Goal: Task Accomplishment & Management: Complete application form

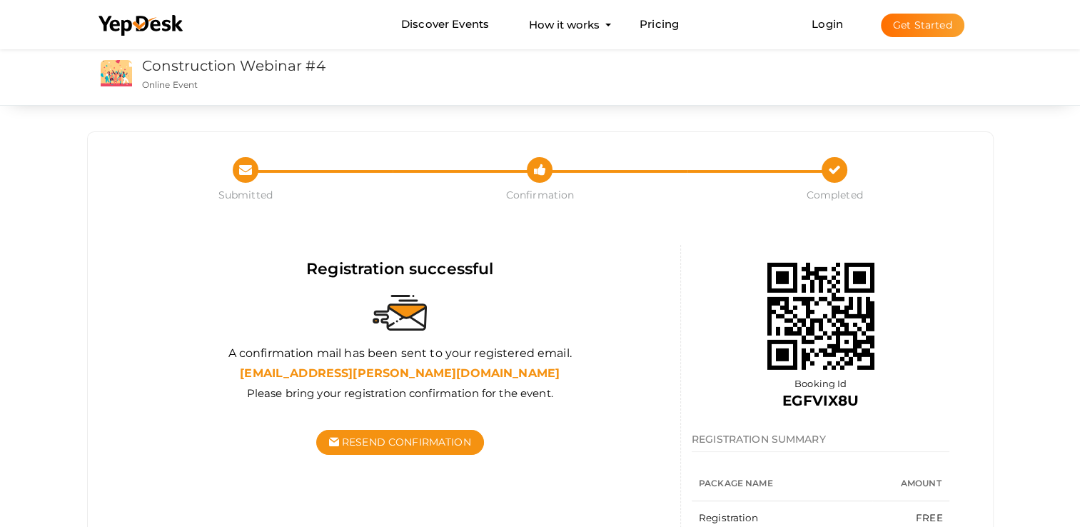
click at [925, 24] on button "Get Started" at bounding box center [923, 26] width 84 height 24
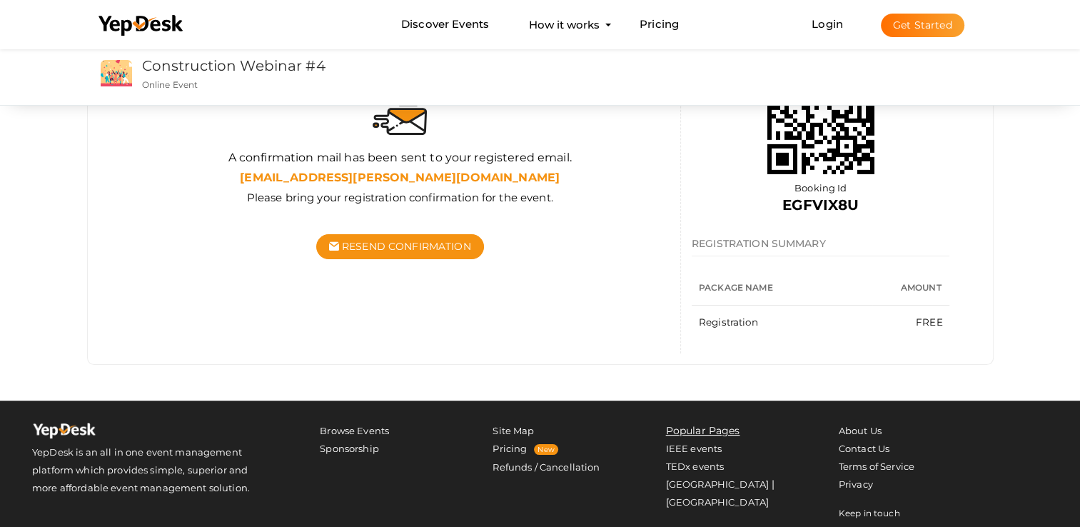
scroll to position [271, 0]
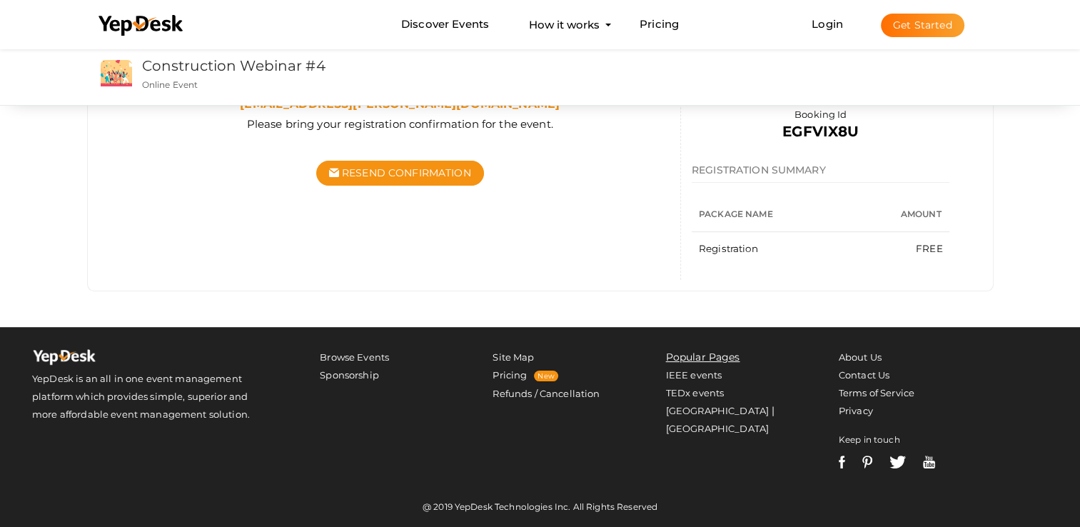
click at [505, 198] on div "Resend Confirmation" at bounding box center [400, 173] width 539 height 75
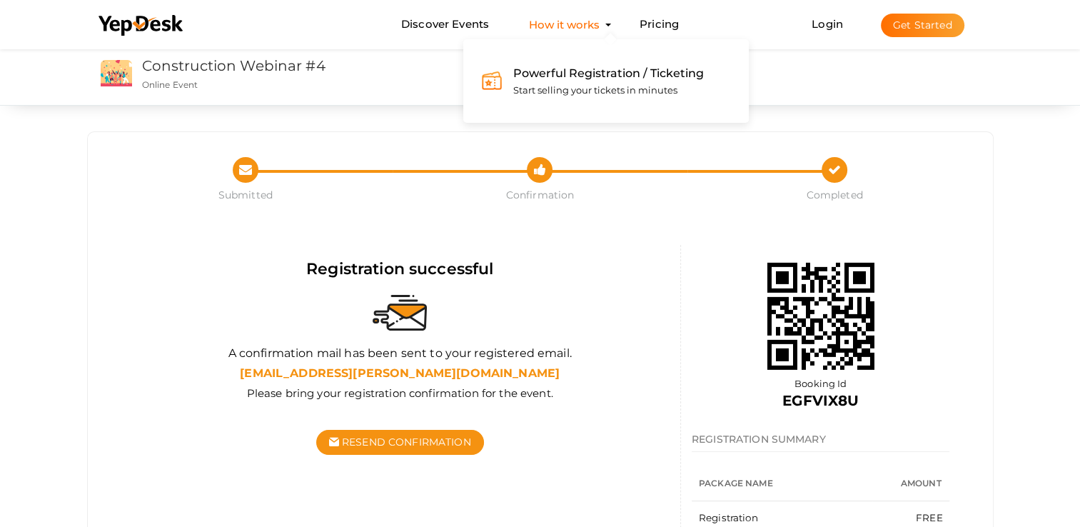
click at [578, 34] on button "How it works Powerful Registration / Ticketing Start selling your tickets in mi…" at bounding box center [564, 24] width 79 height 26
click at [571, 92] on span "Start selling your tickets in minutes" at bounding box center [595, 89] width 164 height 11
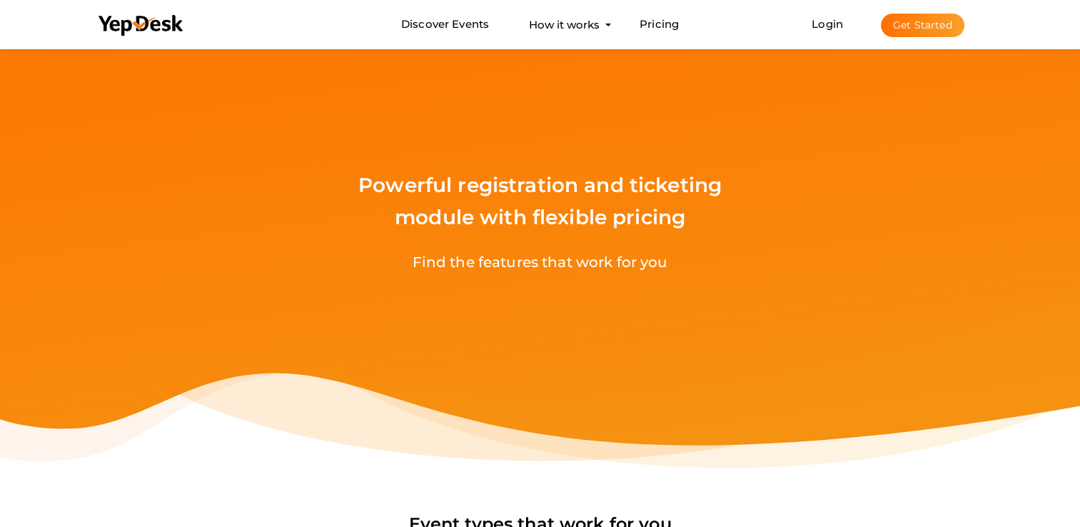
click at [506, 264] on div "Find the features that work for you" at bounding box center [540, 284] width 1038 height 66
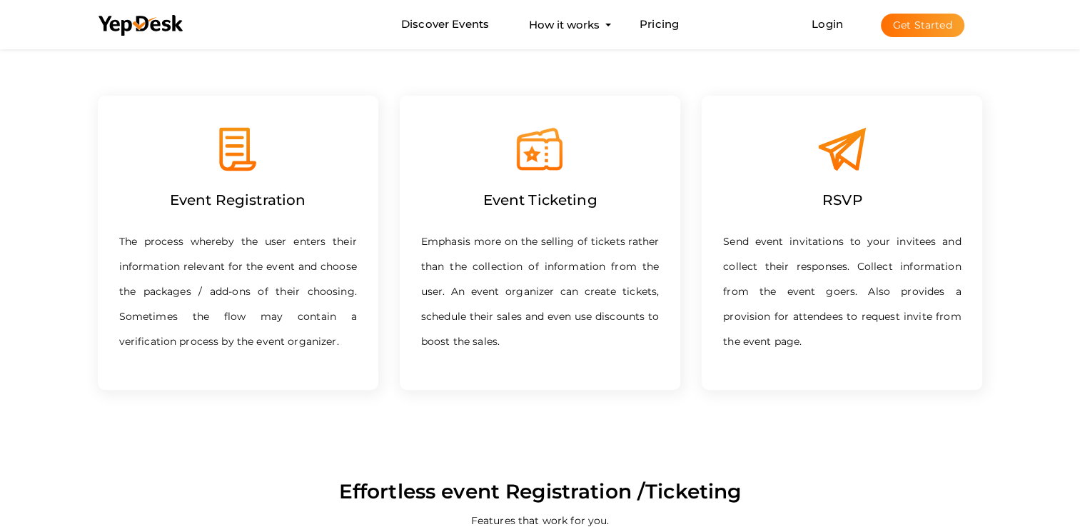
scroll to position [571, 0]
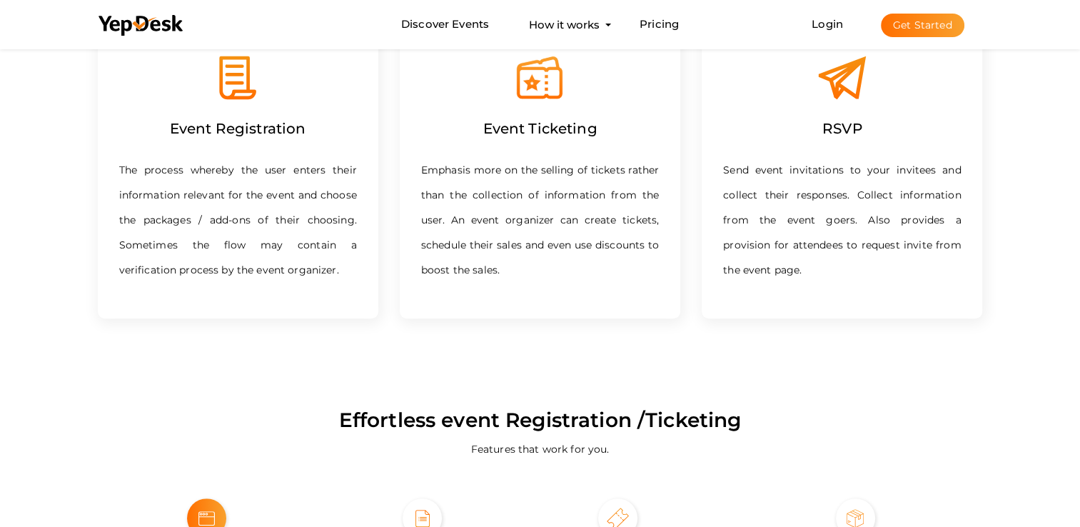
click at [945, 26] on button "Get Started" at bounding box center [923, 26] width 84 height 24
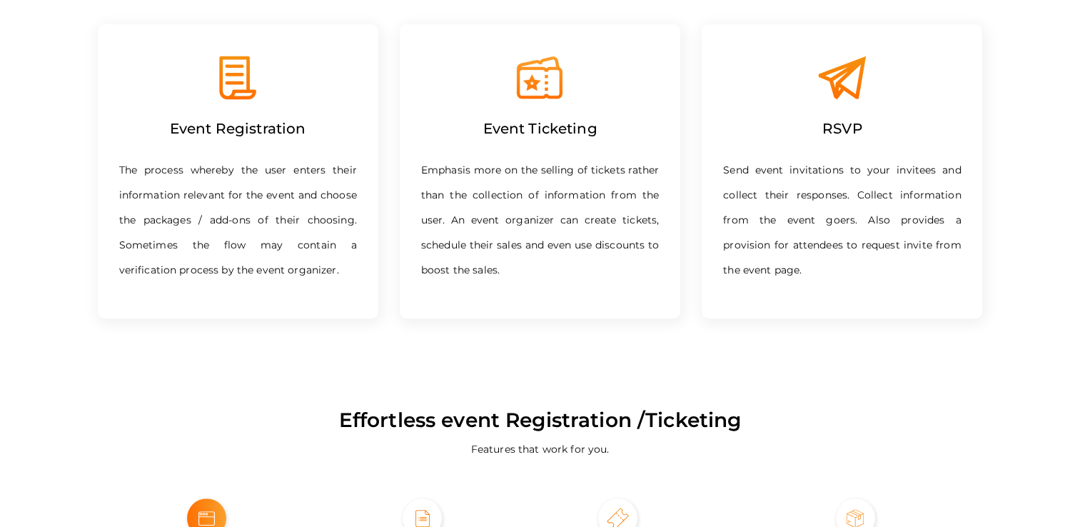
scroll to position [0, 0]
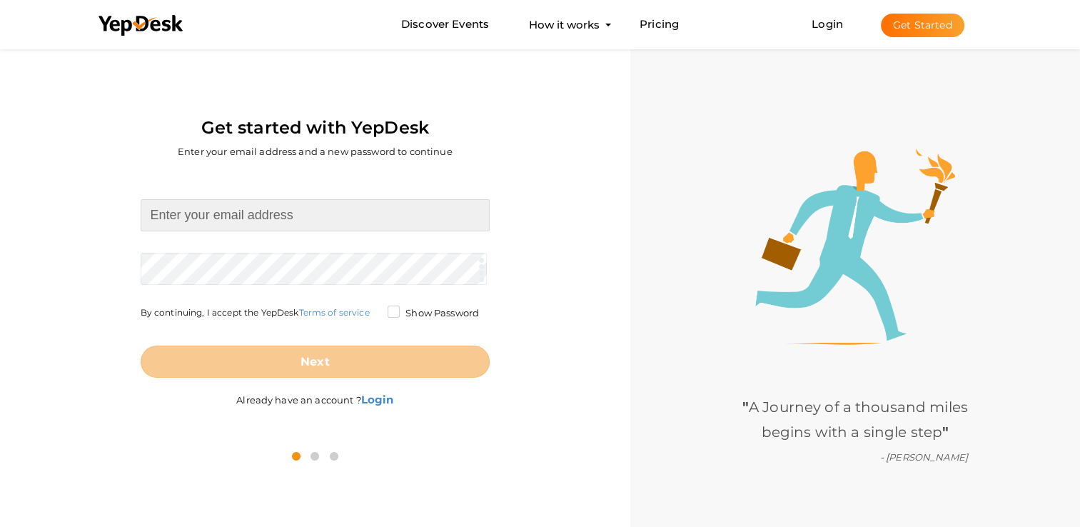
click at [381, 208] on input at bounding box center [315, 215] width 349 height 32
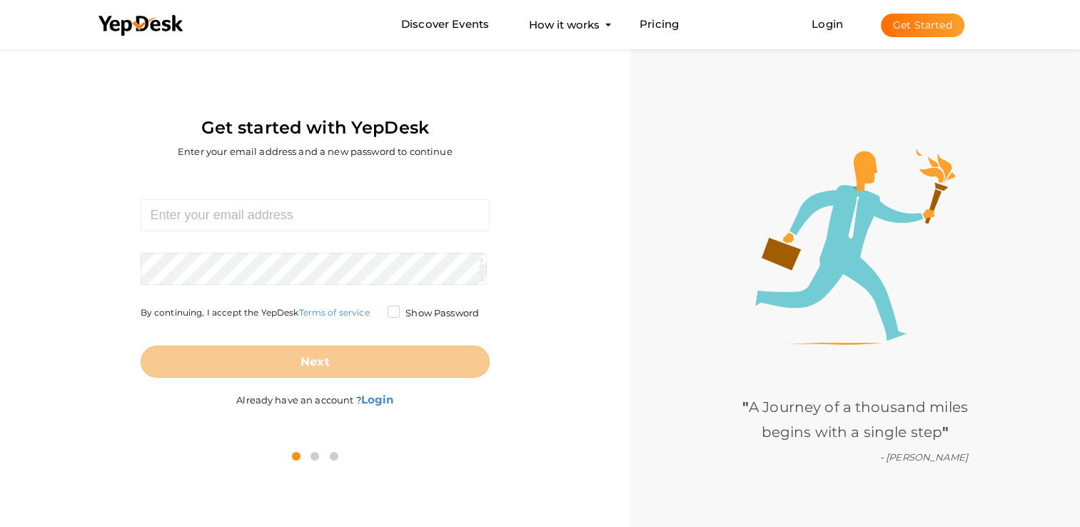
click at [673, 246] on div "" A Journey of a thousand miles begins with a single step " - [PERSON_NAME]" at bounding box center [856, 309] width 450 height 527
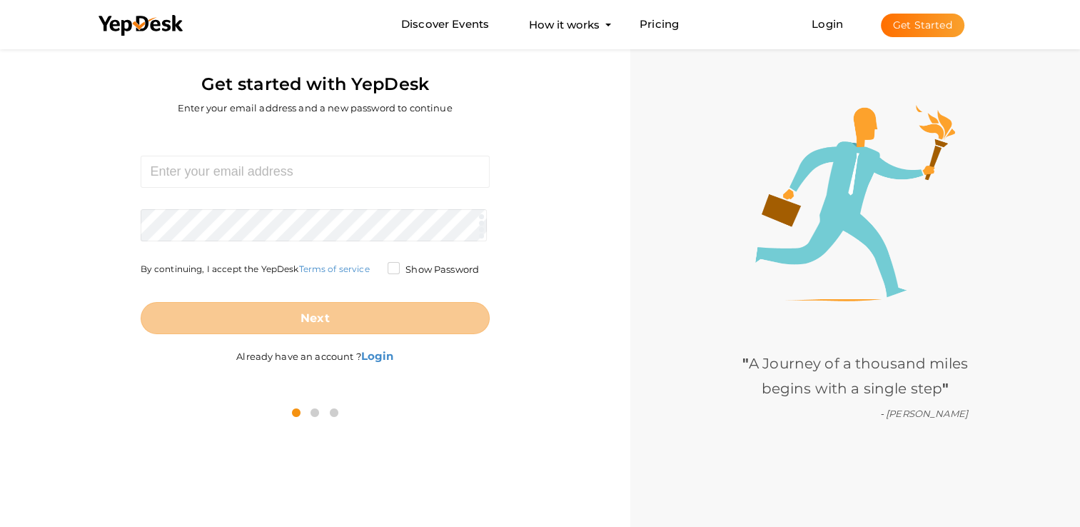
scroll to position [46, 0]
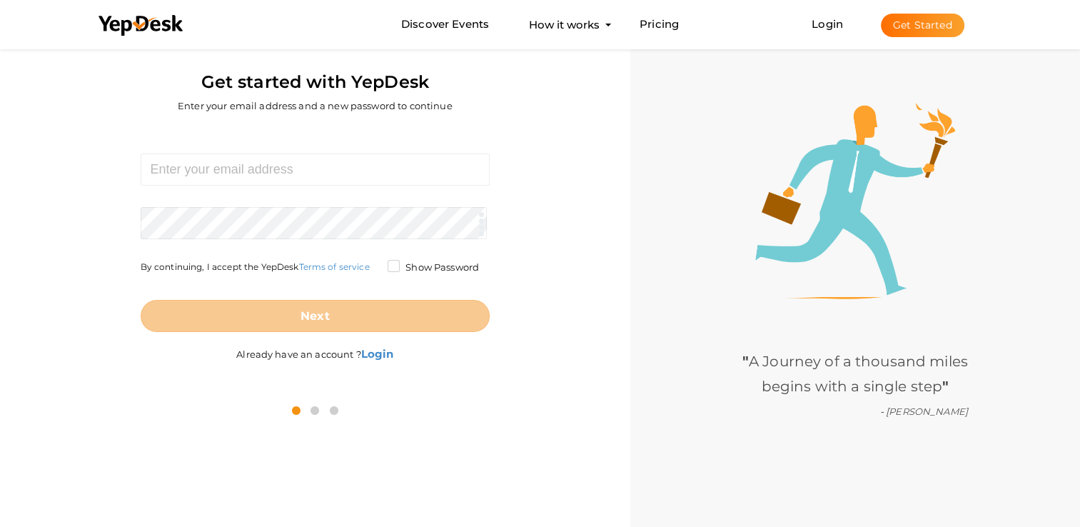
click at [893, 368] on span "" A Journey of a thousand miles begins with a single step " - [PERSON_NAME]" at bounding box center [856, 374] width 226 height 42
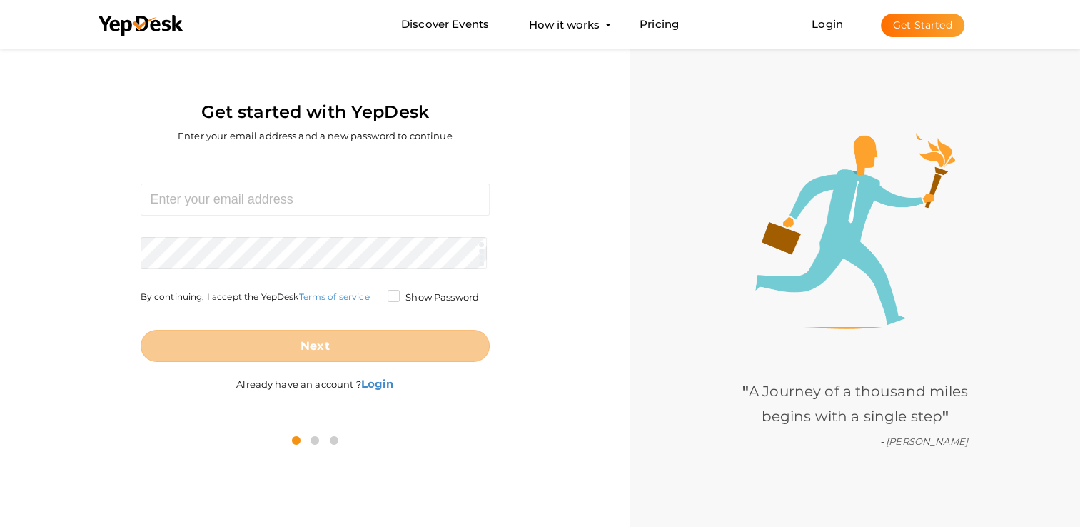
scroll to position [0, 0]
